Goal: Task Accomplishment & Management: Use online tool/utility

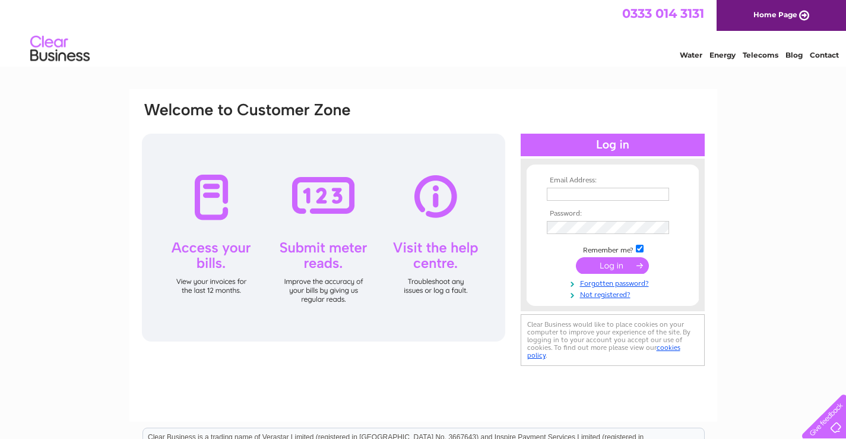
type input "[EMAIL_ADDRESS][DOMAIN_NAME]"
click at [607, 261] on input "submit" at bounding box center [612, 265] width 73 height 17
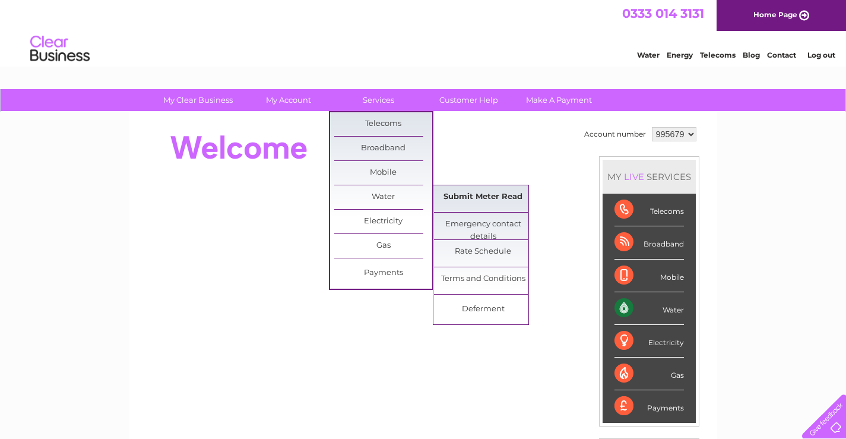
click at [483, 197] on link "Submit Meter Read" at bounding box center [483, 197] width 98 height 24
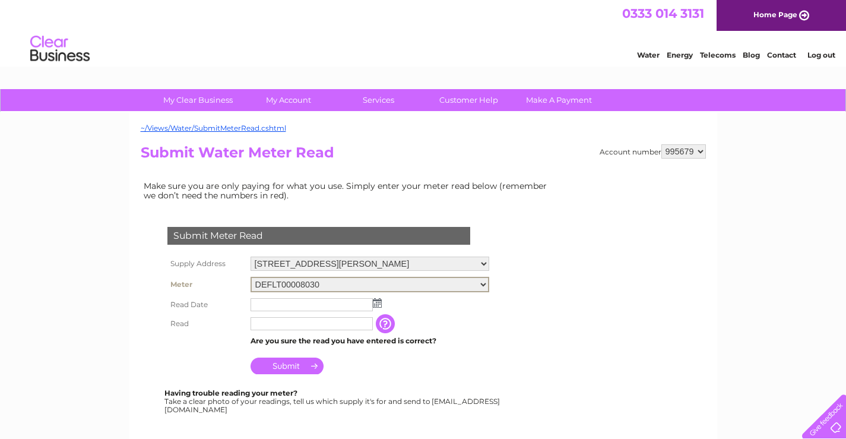
click at [481, 284] on select "DEFLT00008030" at bounding box center [370, 284] width 239 height 15
click at [505, 328] on form "Submit Meter Read Supply Address 176 County Road, Walton, Liverpool, Merseyside…" at bounding box center [349, 392] width 416 height 378
click at [698, 150] on select "995679 995682 995683" at bounding box center [683, 151] width 45 height 14
select select "995682"
click at [661, 144] on select "995679 995682 995683" at bounding box center [683, 151] width 45 height 14
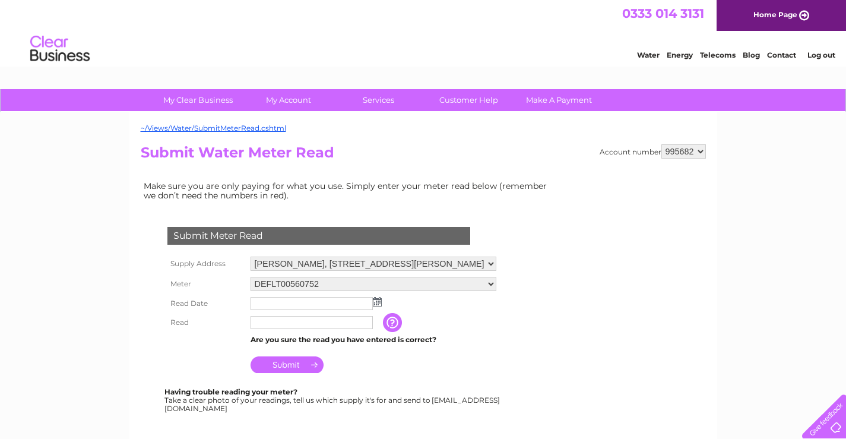
click at [698, 150] on select "995679 995682 995683" at bounding box center [683, 151] width 45 height 14
select select "995683"
click at [661, 144] on select "995679 995682 995683" at bounding box center [683, 151] width 45 height 14
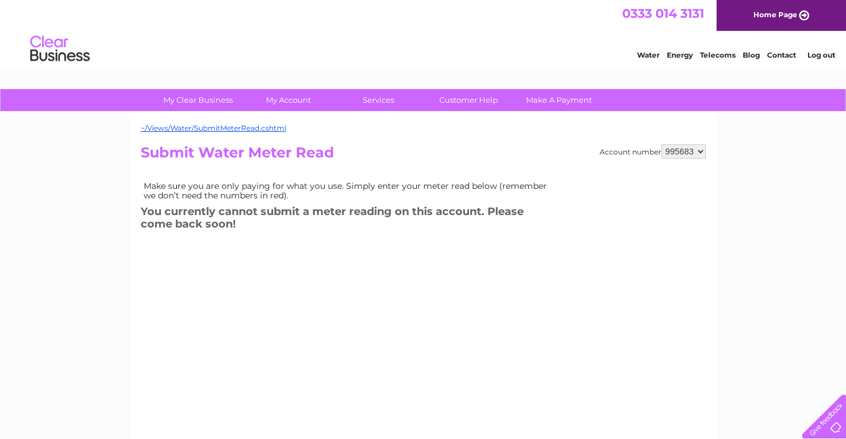
click at [690, 149] on select "995679 995682 995683" at bounding box center [683, 151] width 45 height 14
click at [661, 144] on select "995679 995682 995683" at bounding box center [683, 151] width 45 height 14
